Goal: Information Seeking & Learning: Learn about a topic

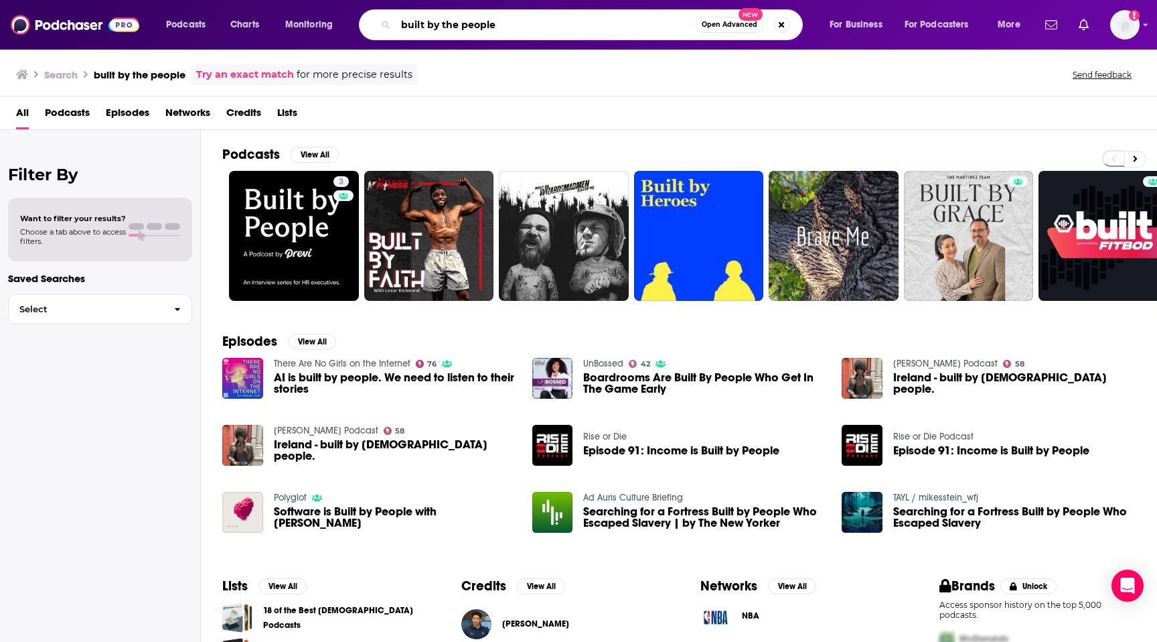
drag, startPoint x: 560, startPoint y: 23, endPoint x: 290, endPoint y: 16, distance: 270.0
click at [290, 16] on div "Podcasts Charts Monitoring built by the people Open Advanced New For Business F…" at bounding box center [595, 24] width 877 height 31
click at [296, 5] on div "Podcasts Charts Monitoring t Open Advanced New For Business For Podcasters More…" at bounding box center [578, 25] width 1157 height 50
click at [401, 17] on input "t" at bounding box center [546, 24] width 300 height 21
click at [422, 24] on input "t" at bounding box center [546, 24] width 300 height 21
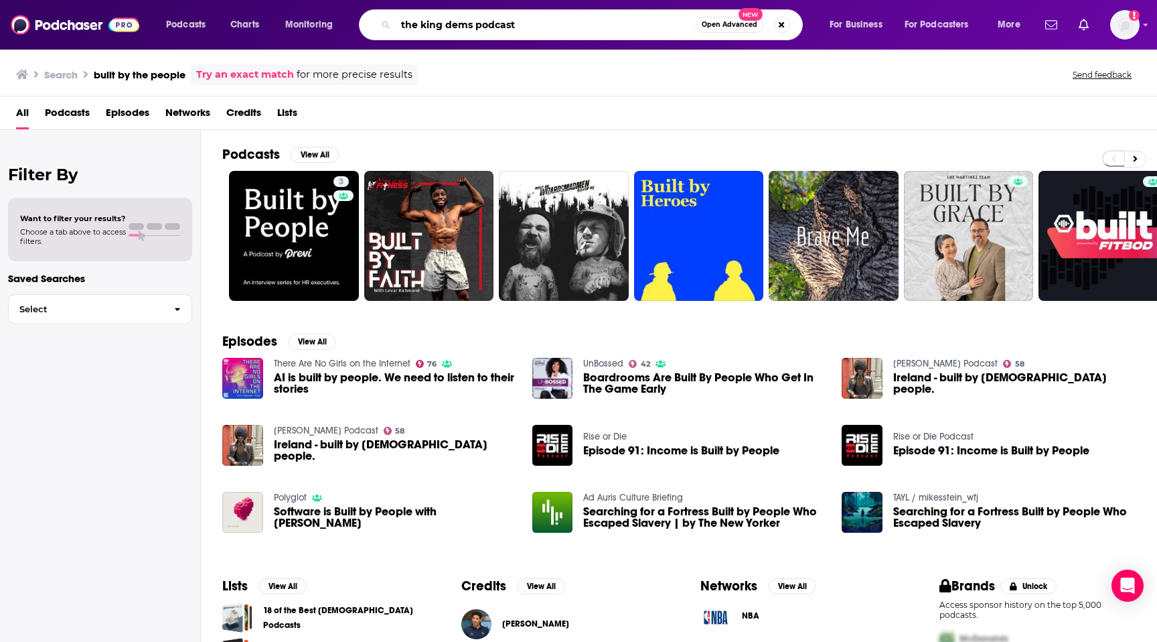
type input "the king dems podcast"
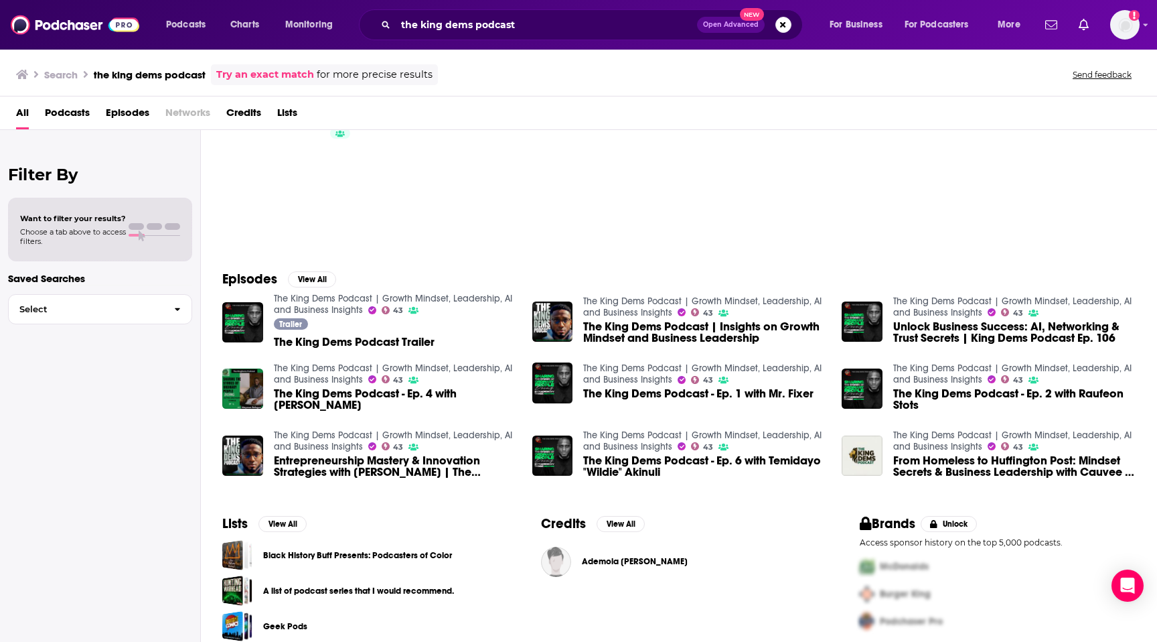
scroll to position [59, 0]
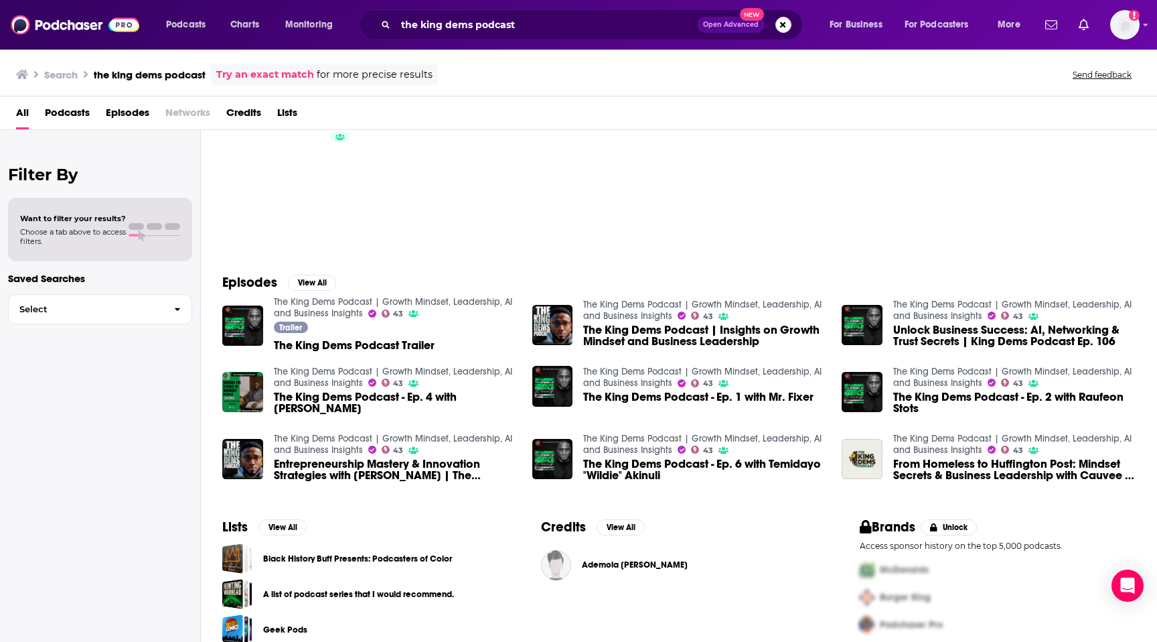
click at [71, 114] on span "Podcasts" at bounding box center [67, 115] width 45 height 27
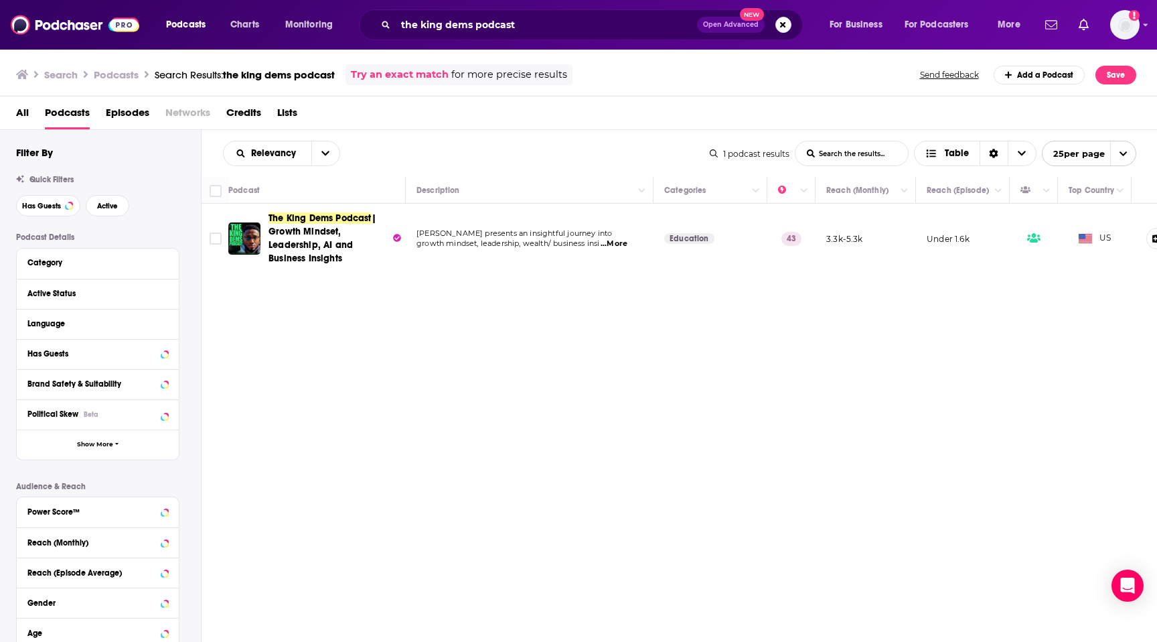
click at [17, 109] on span "All" at bounding box center [22, 115] width 13 height 27
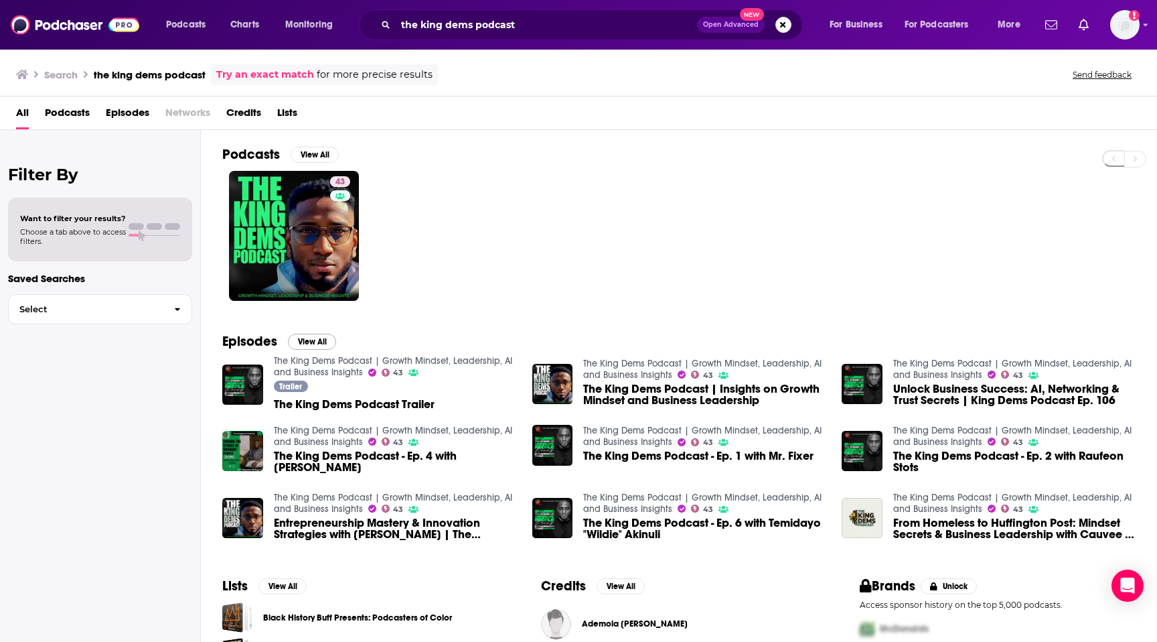
scroll to position [76, 0]
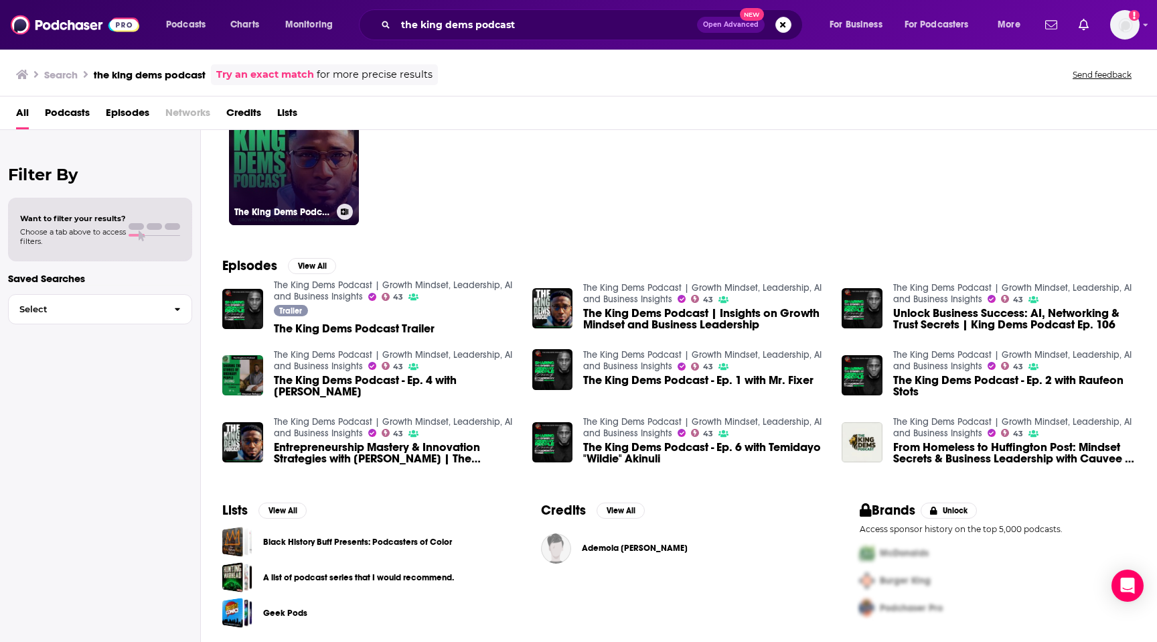
click at [259, 184] on link "43 The King Dems Podcast | Growth Mindset, Leadership, AI and Business Insights" at bounding box center [294, 160] width 130 height 130
